Goal: Information Seeking & Learning: Learn about a topic

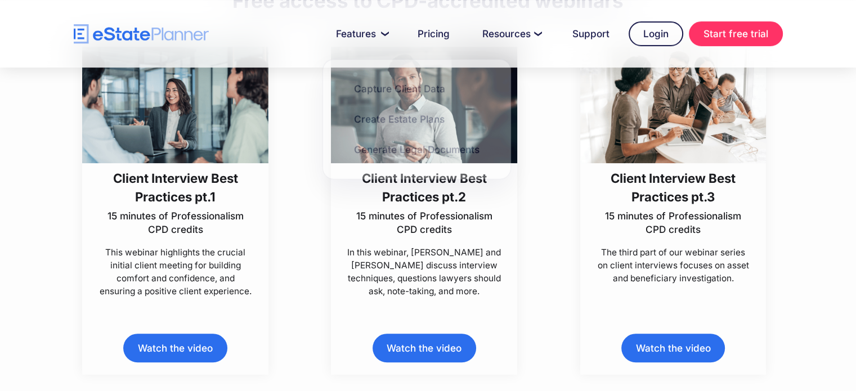
scroll to position [350, 0]
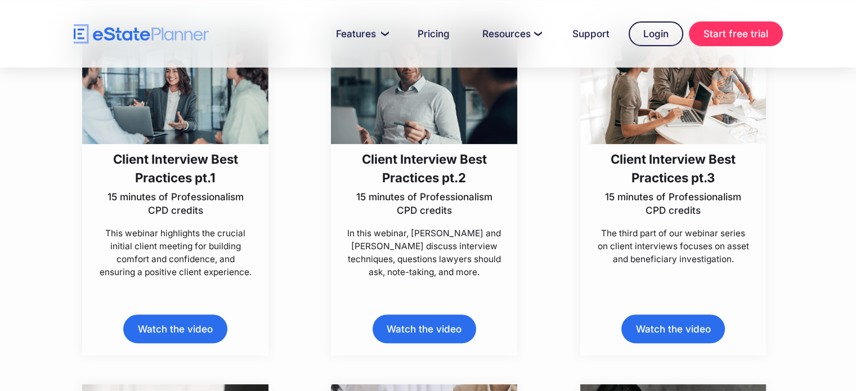
click at [423, 331] on link "Watch the video" at bounding box center [425, 329] width 104 height 29
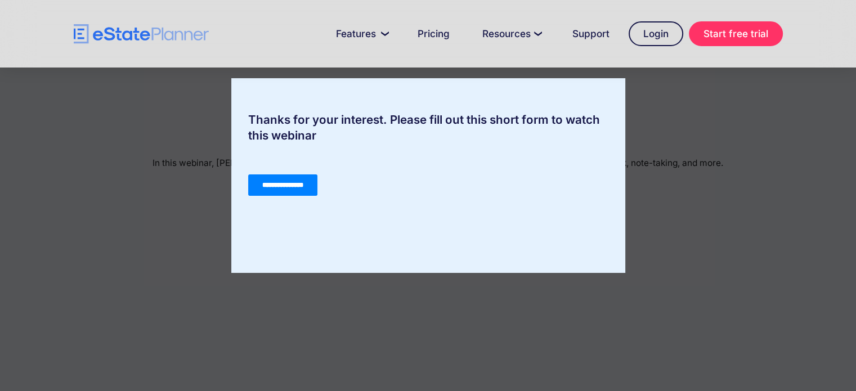
click at [270, 181] on input "**********" at bounding box center [282, 184] width 69 height 21
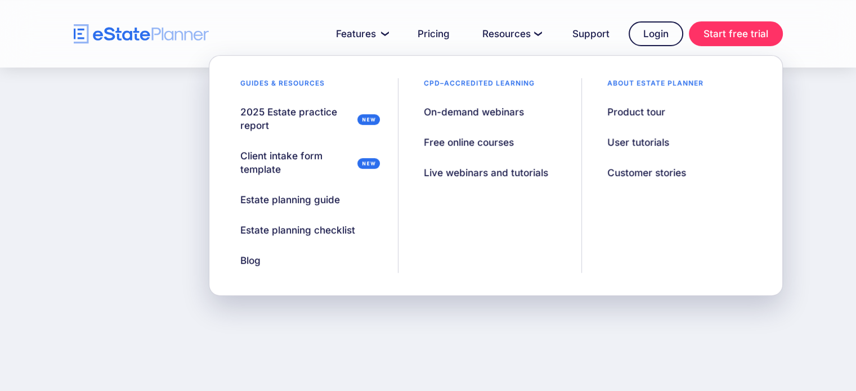
scroll to position [225, 0]
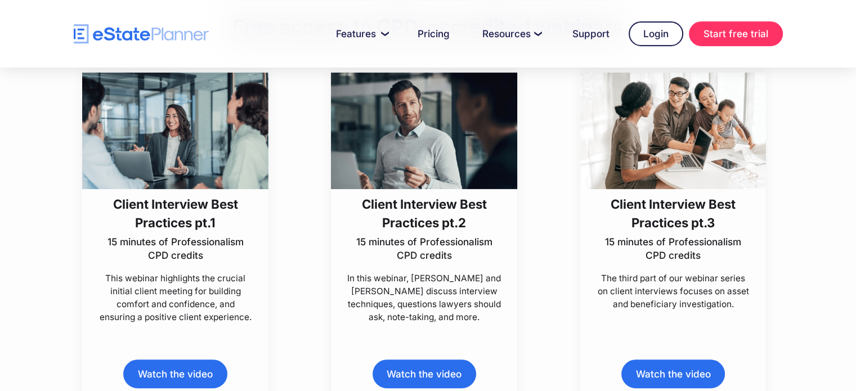
scroll to position [309, 0]
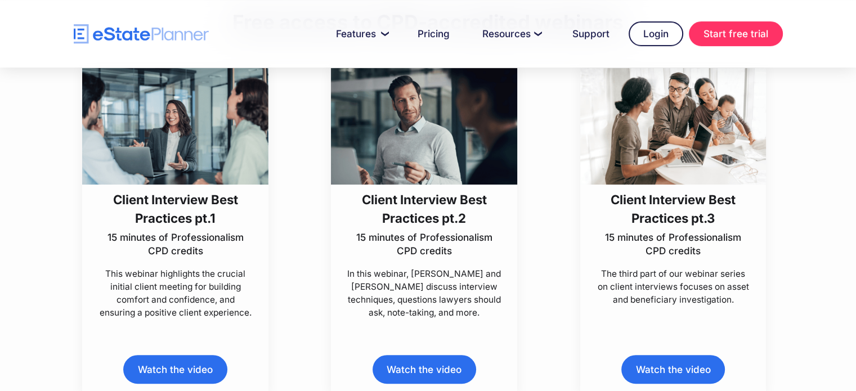
click at [153, 199] on h3 "Client Interview Best Practices pt.1" at bounding box center [175, 209] width 155 height 38
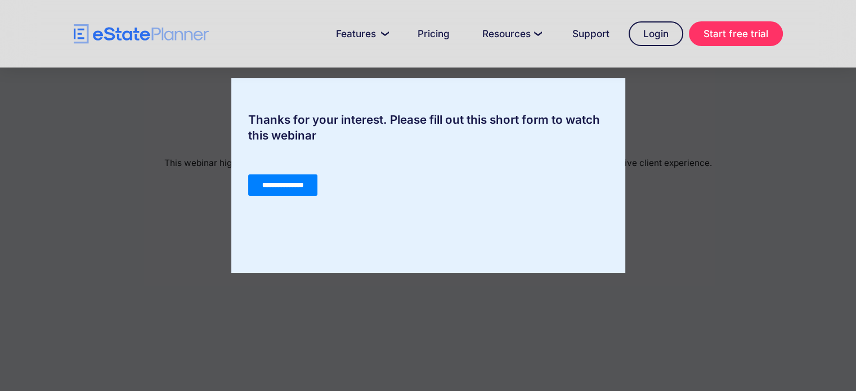
click at [299, 190] on input "**********" at bounding box center [282, 184] width 69 height 21
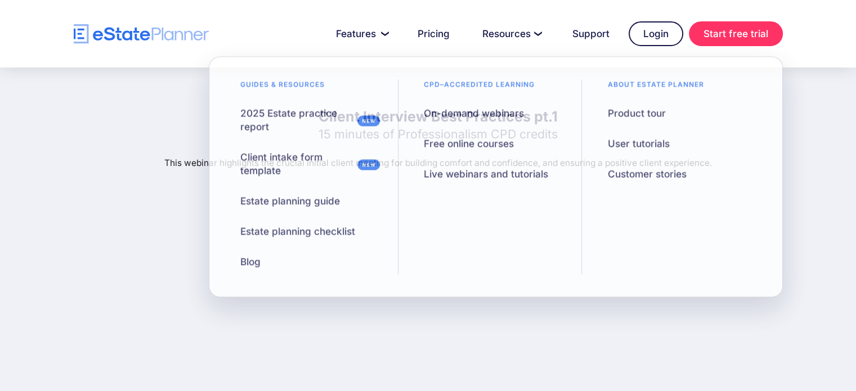
click at [41, 167] on div "Client Interview Best Practices pt.1 15 minutes of Professionalism CPD credits …" at bounding box center [428, 352] width 856 height 569
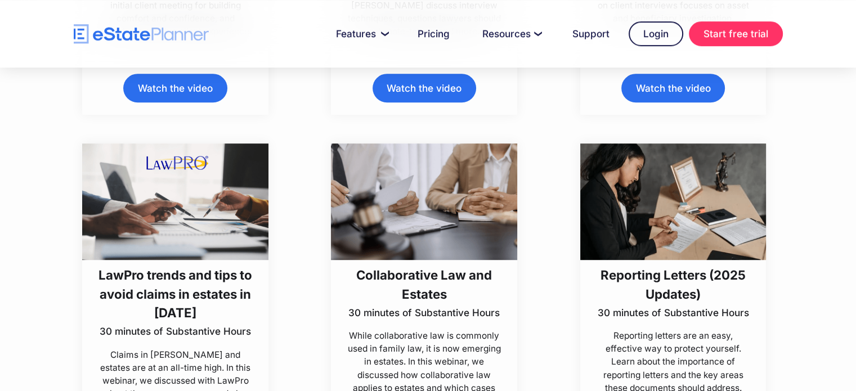
scroll to position [535, 0]
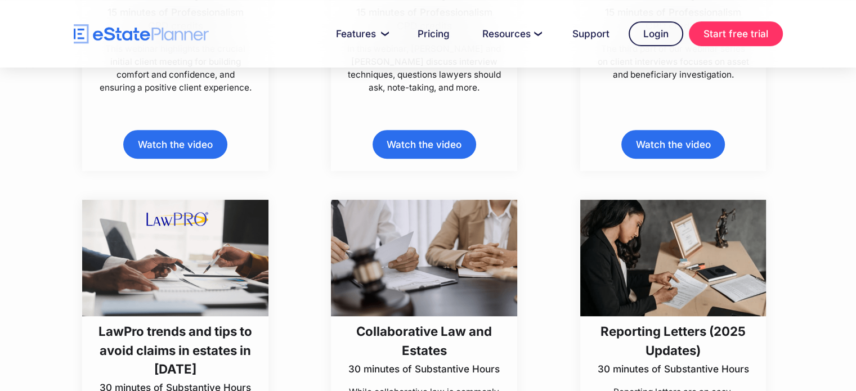
click at [675, 143] on link "Watch the video" at bounding box center [673, 144] width 104 height 29
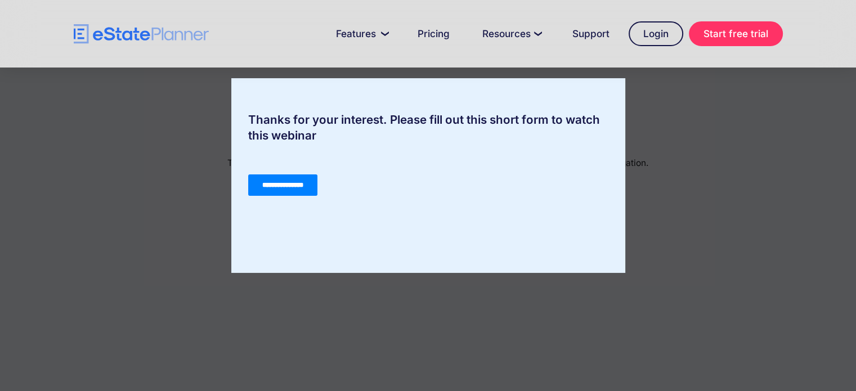
click at [303, 181] on input "**********" at bounding box center [282, 184] width 69 height 21
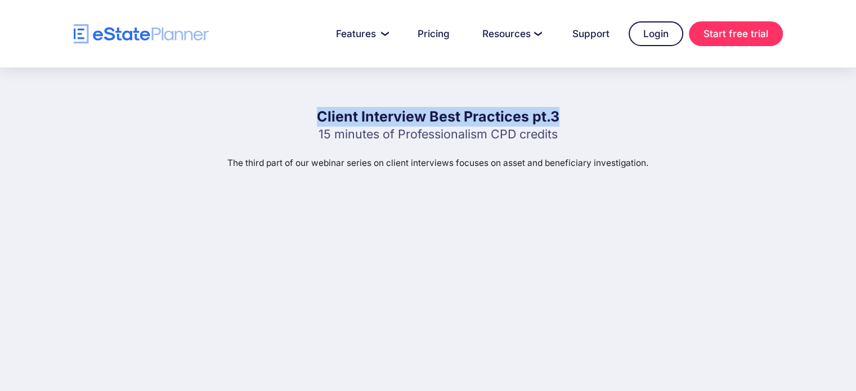
drag, startPoint x: 306, startPoint y: 118, endPoint x: 578, endPoint y: 110, distance: 272.5
click at [578, 110] on div "Client Interview Best Practices pt.3 15 minutes of Professionalism CPD credits …" at bounding box center [437, 352] width 743 height 490
copy h1 "Client Interview Best Practices pt.3"
click at [159, 37] on img "home" at bounding box center [141, 34] width 135 height 20
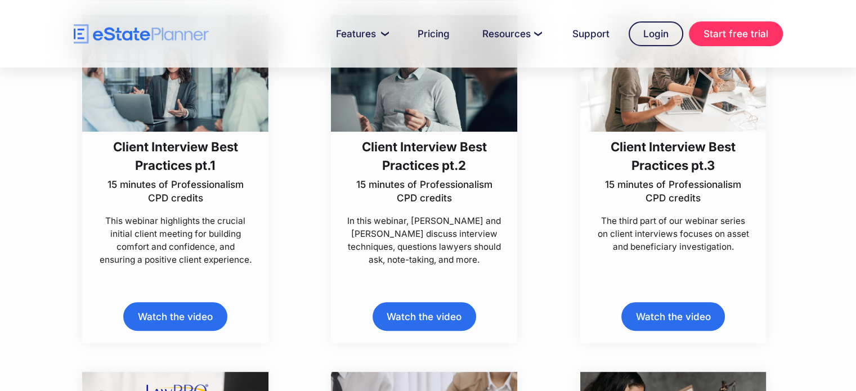
scroll to position [350, 0]
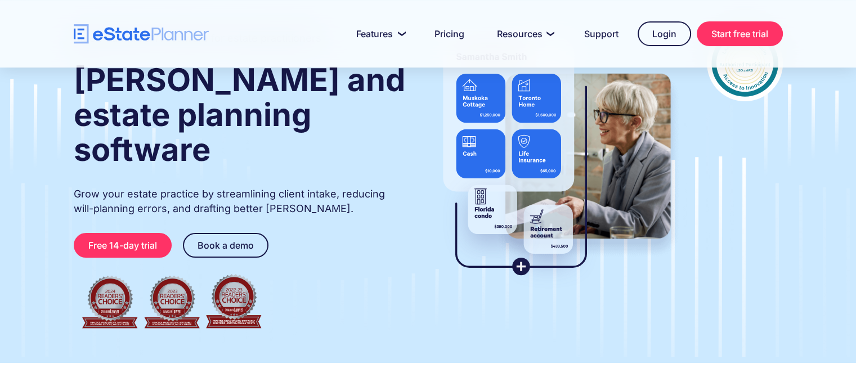
scroll to position [56, 0]
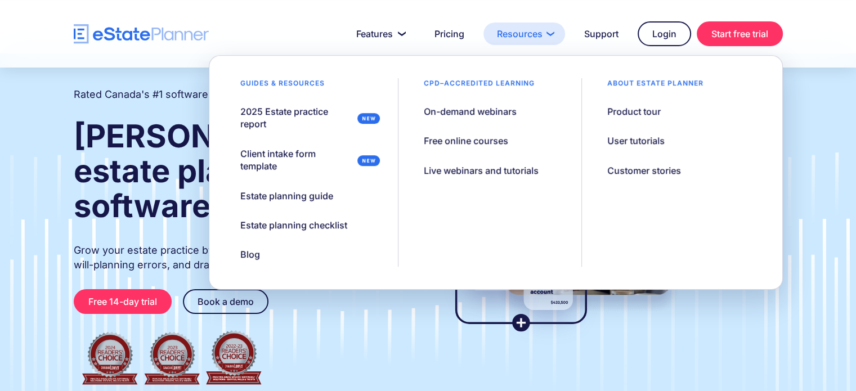
click at [510, 36] on link "Resources" at bounding box center [524, 34] width 82 height 23
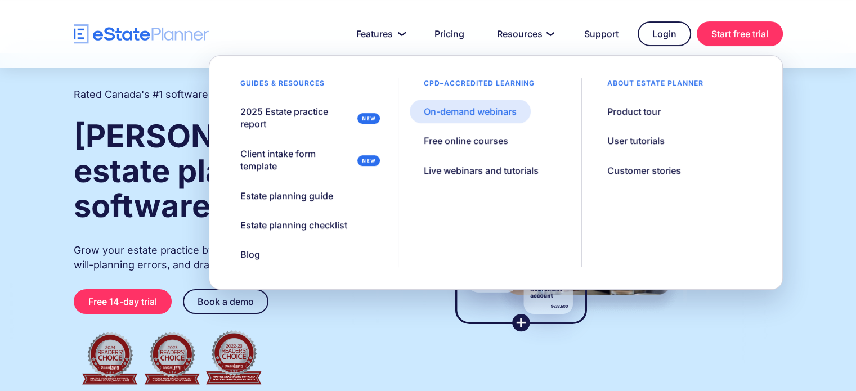
click at [452, 109] on div "On-demand webinars" at bounding box center [470, 111] width 93 height 12
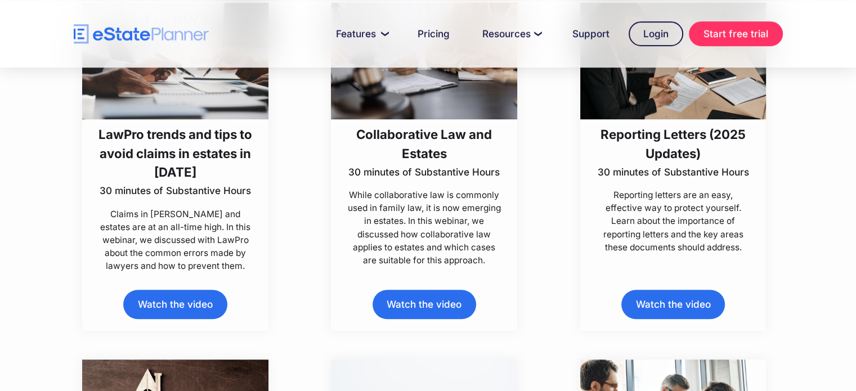
scroll to position [788, 0]
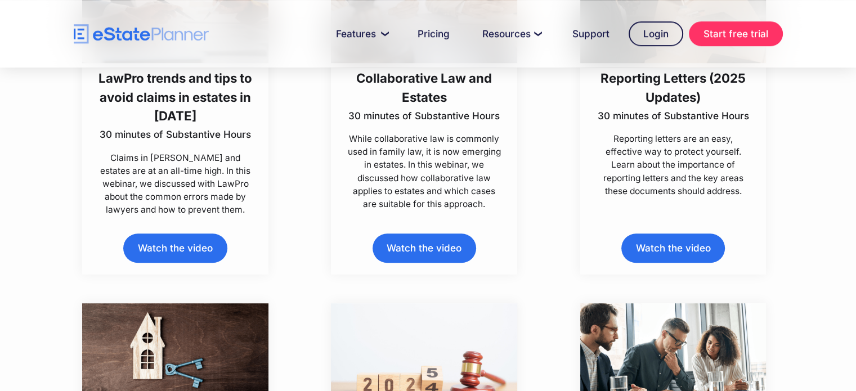
click at [193, 249] on link "Watch the video" at bounding box center [175, 248] width 104 height 29
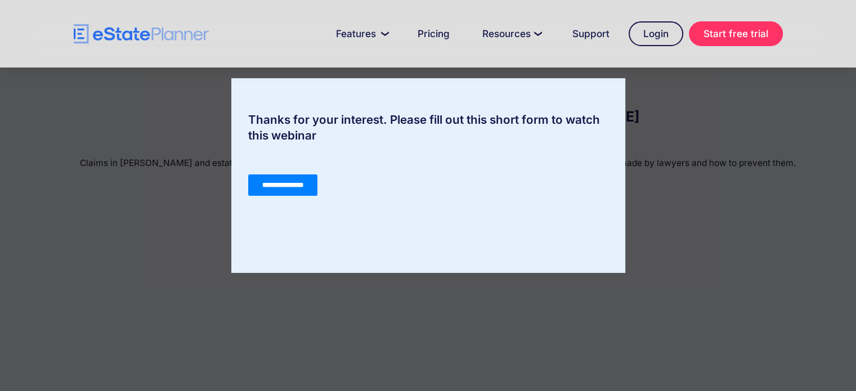
click at [305, 191] on input "**********" at bounding box center [282, 184] width 69 height 21
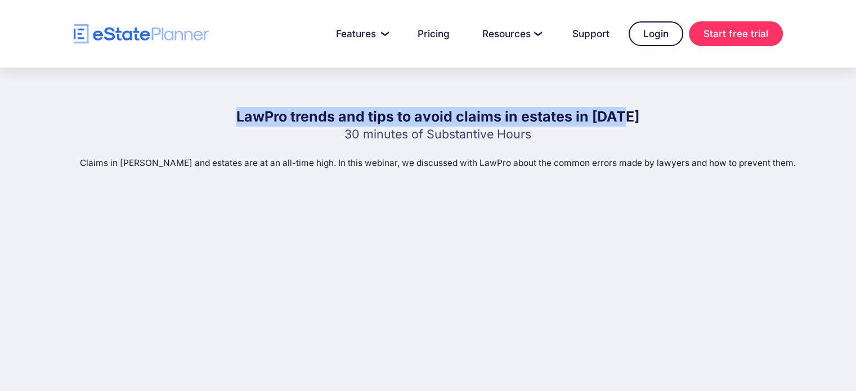
drag, startPoint x: 235, startPoint y: 112, endPoint x: 661, endPoint y: 104, distance: 425.5
click at [661, 104] on div "LawPro trends and tips to avoid claims in estates in [DATE] 30 minutes of Subst…" at bounding box center [437, 352] width 743 height 569
copy h1 "LawPro trends and tips to avoid claims in estates in [DATE]"
